Goal: Information Seeking & Learning: Learn about a topic

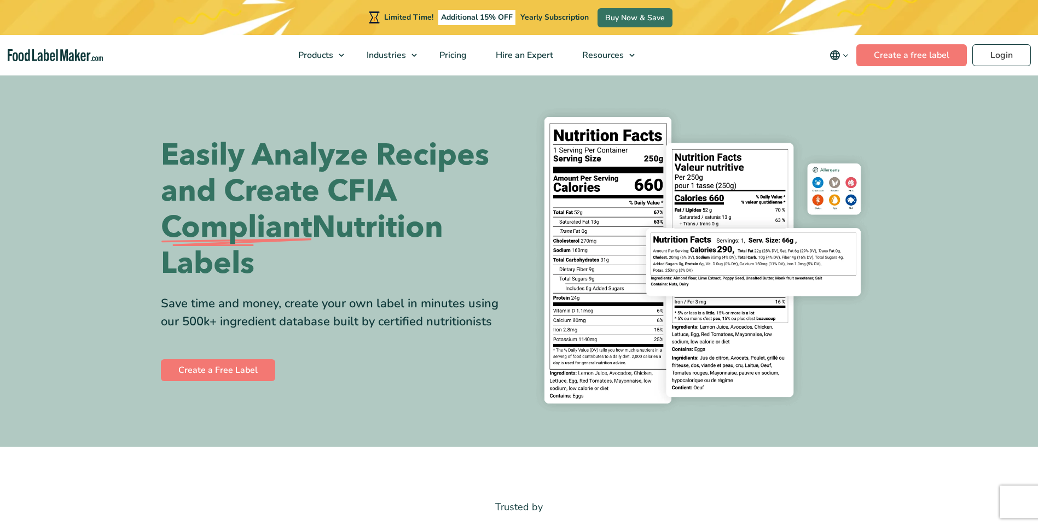
click at [313, 79] on span "Food Nutrition Labelling" at bounding box center [355, 81] width 97 height 12
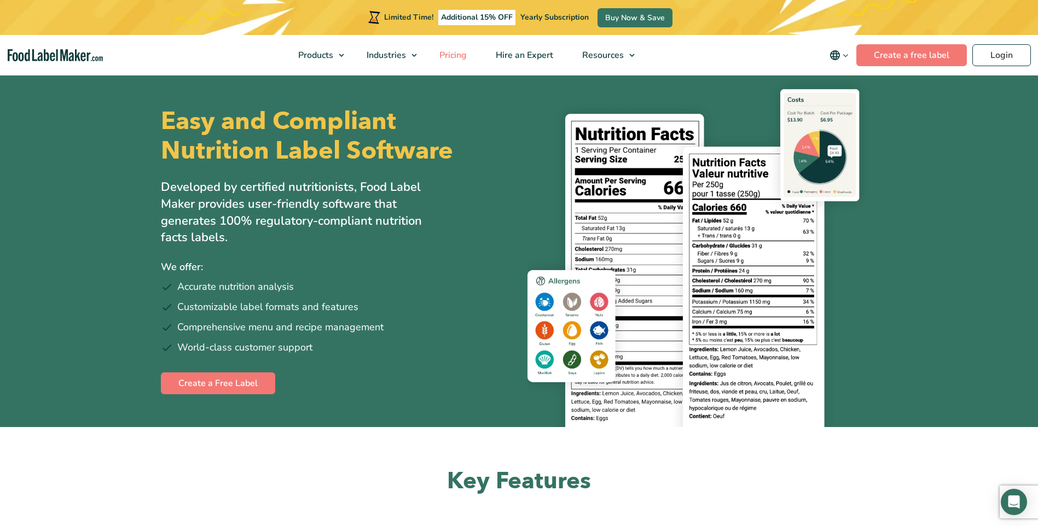
click at [458, 53] on span "Pricing" at bounding box center [452, 55] width 32 height 12
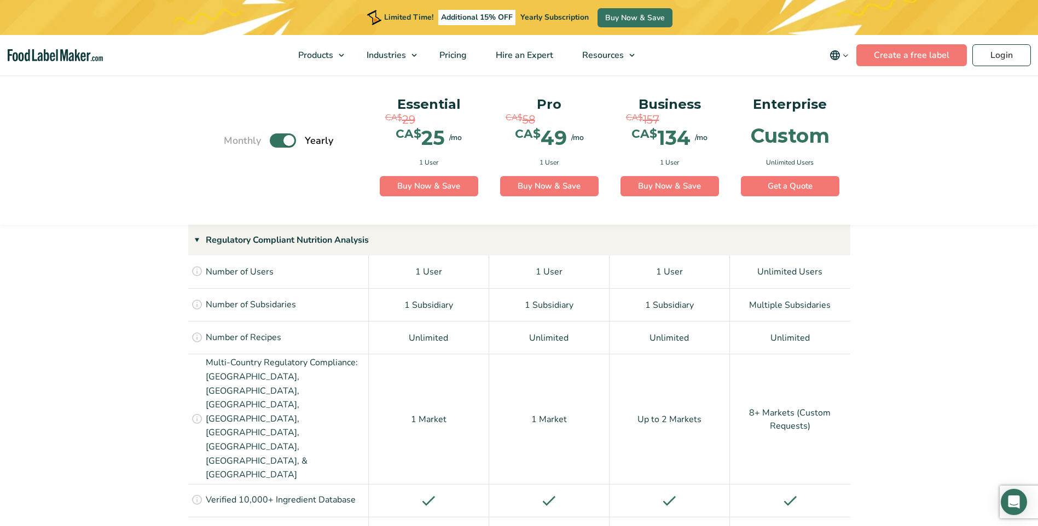
scroll to position [729, 0]
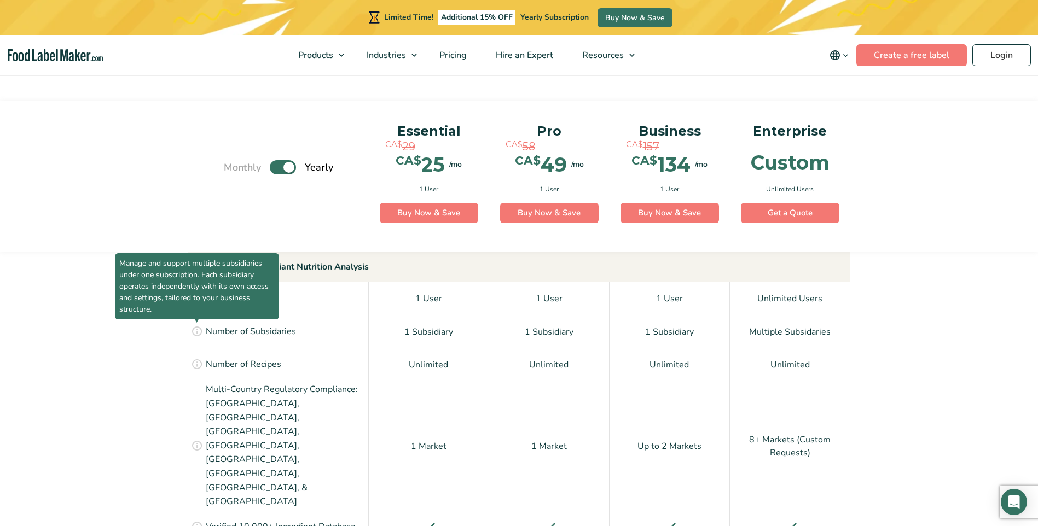
click at [196, 330] on icon at bounding box center [197, 331] width 12 height 12
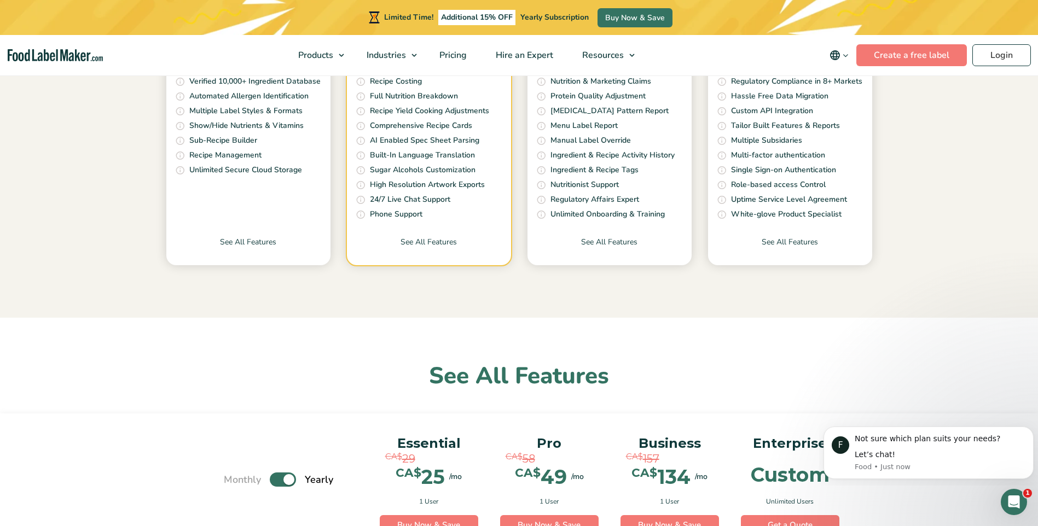
scroll to position [273, 0]
